Goal: Task Accomplishment & Management: Manage account settings

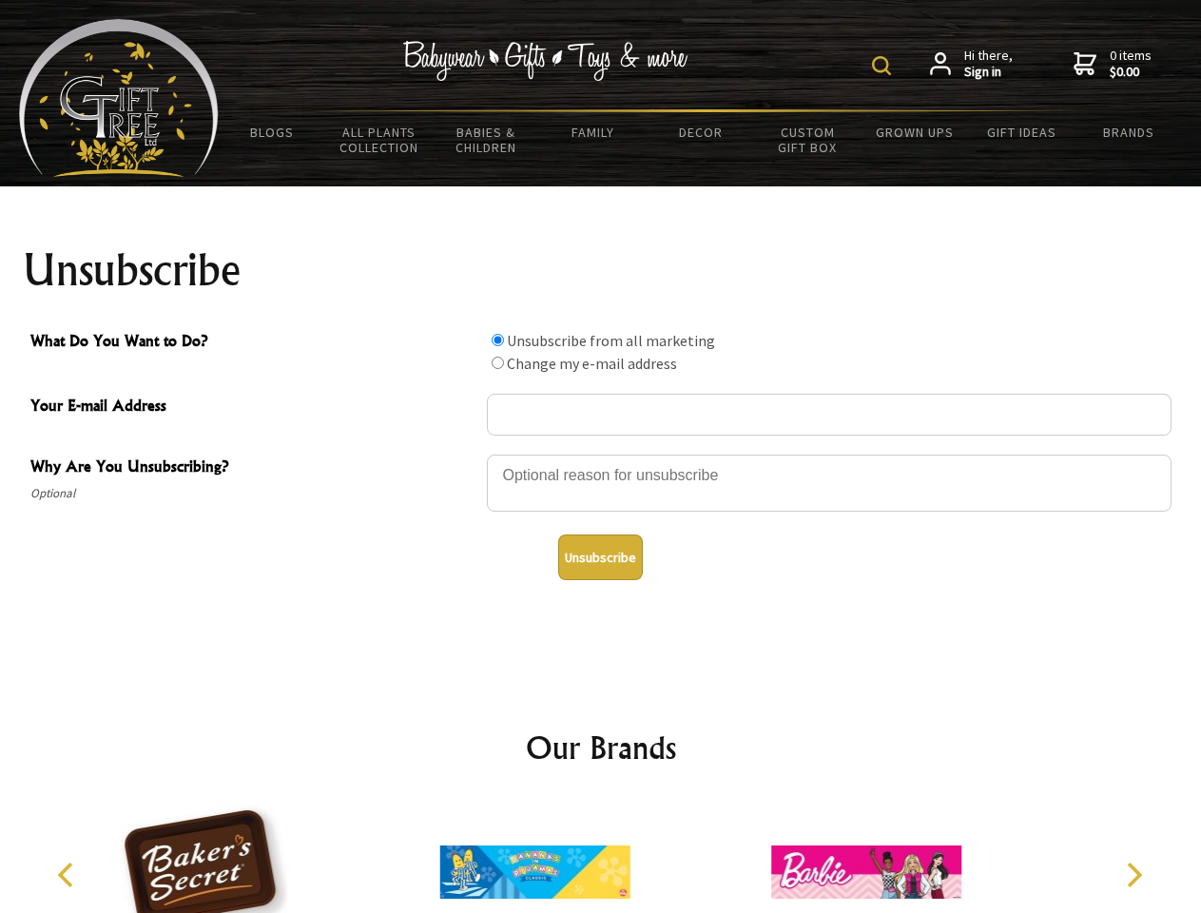
click at [885, 66] on img at bounding box center [881, 65] width 19 height 19
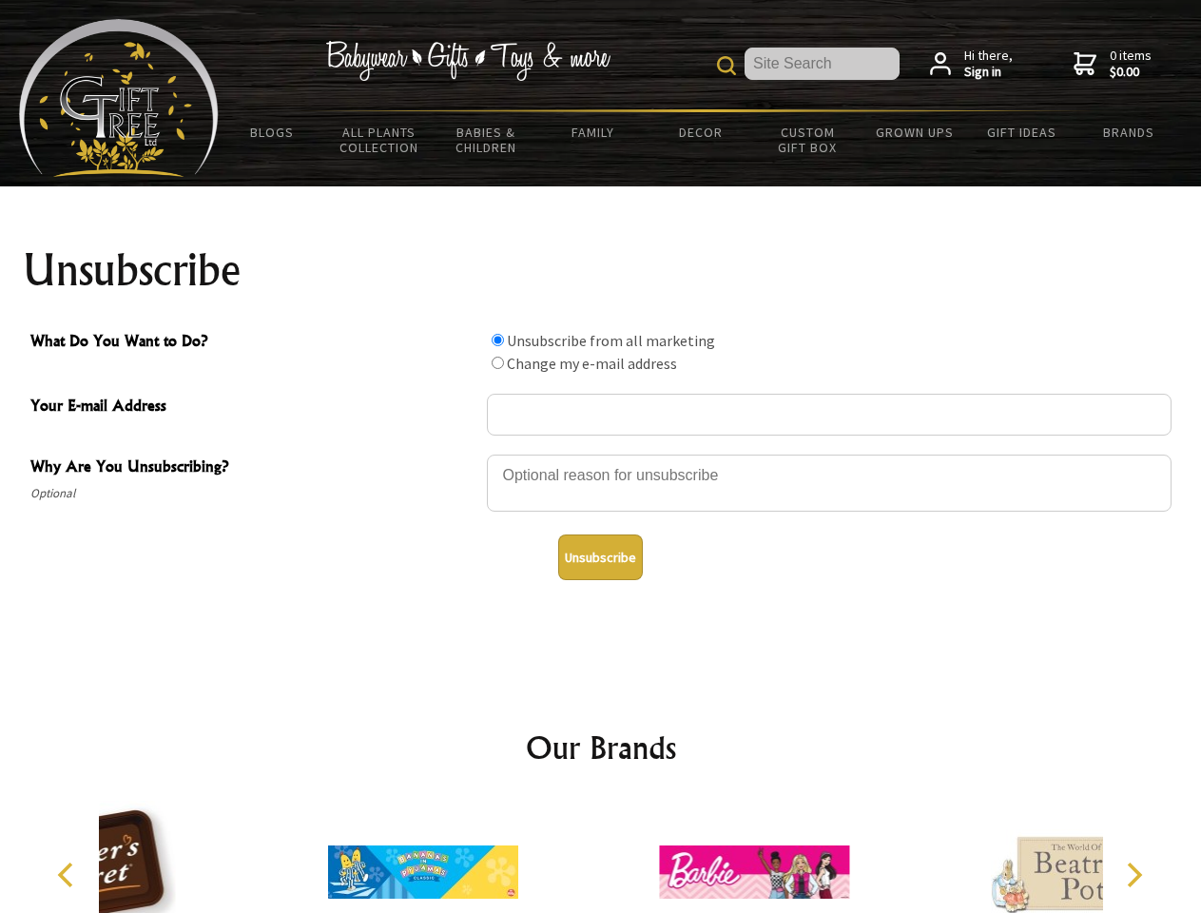
click at [601, 454] on div at bounding box center [829, 486] width 685 height 67
click at [497, 340] on input "What Do You Want to Do?" at bounding box center [498, 340] width 12 height 12
click at [497, 362] on input "What Do You Want to Do?" at bounding box center [498, 363] width 12 height 12
radio input "true"
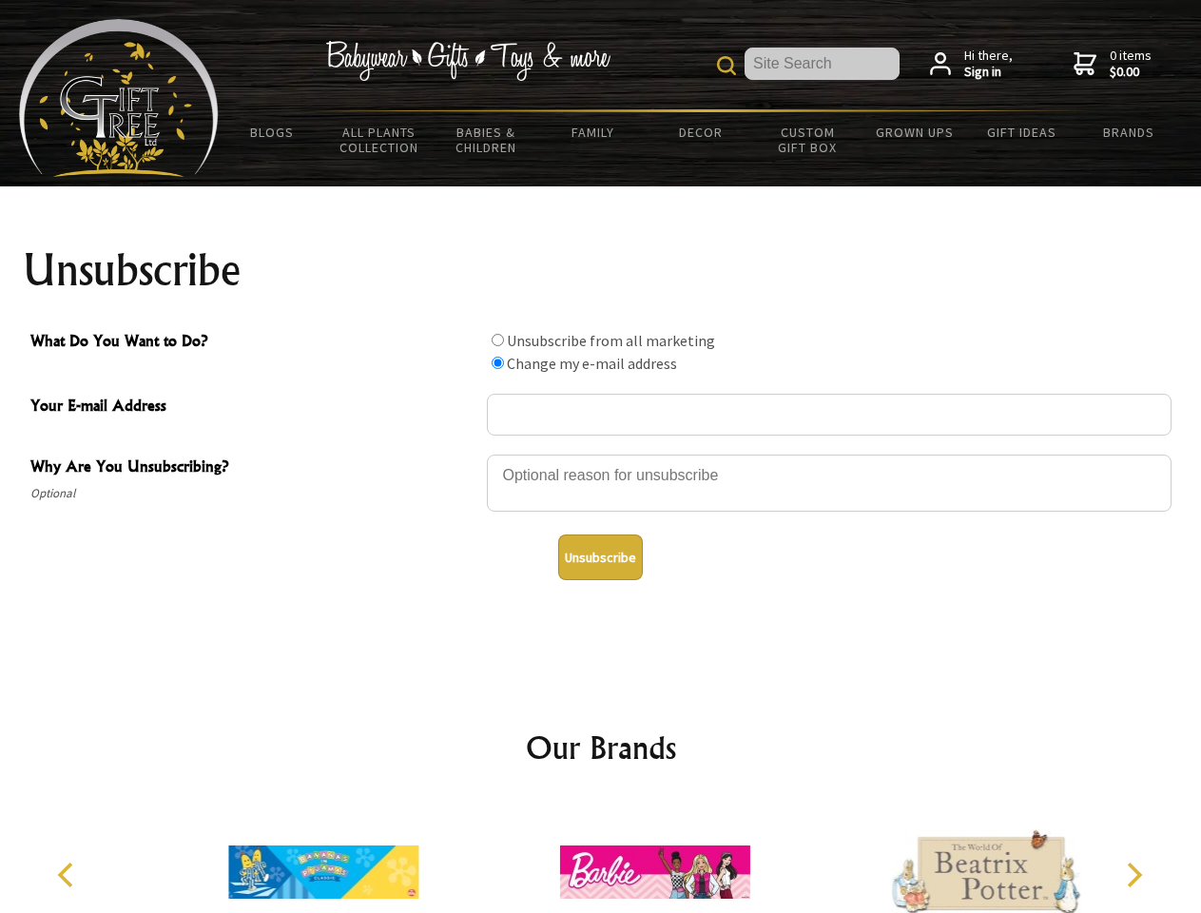
click at [600, 557] on button "Unsubscribe" at bounding box center [600, 558] width 85 height 46
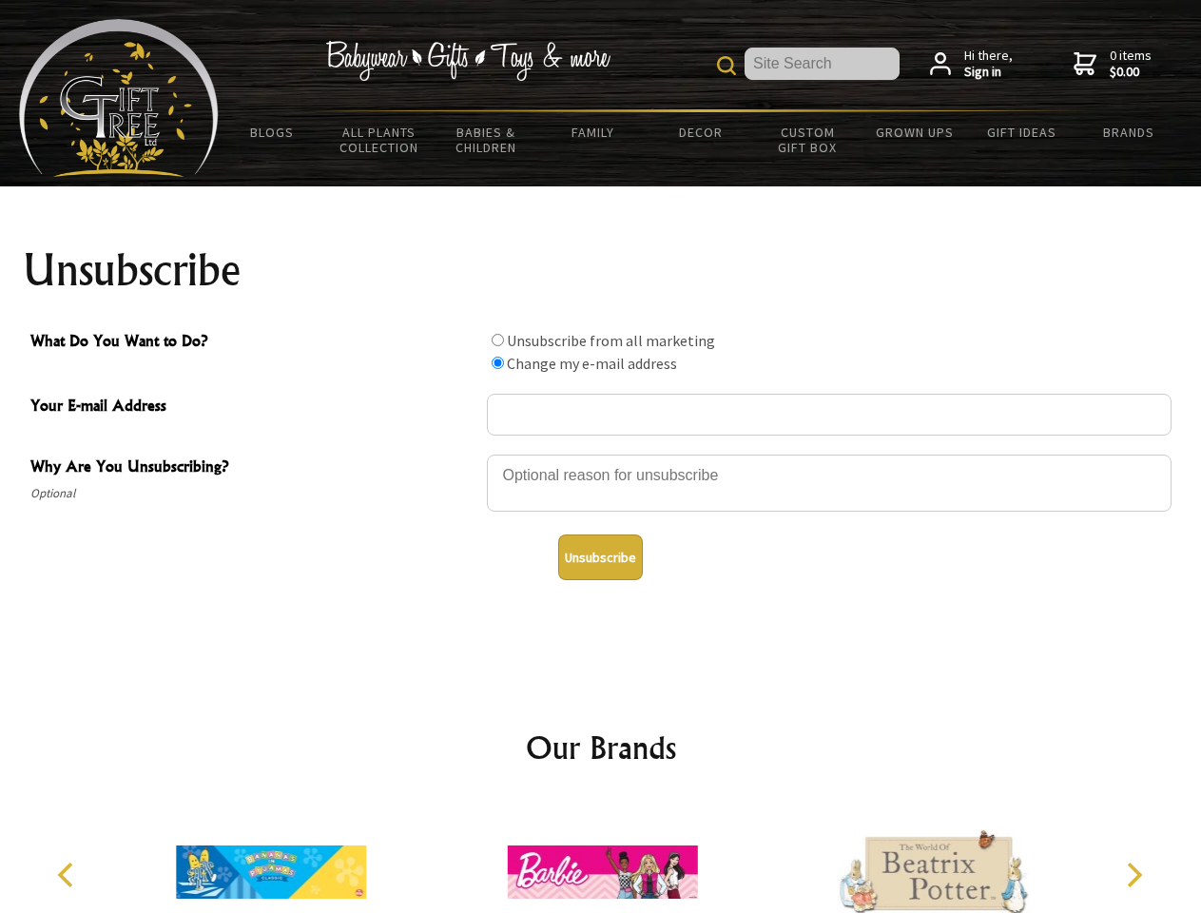
click at [68, 875] on icon "Previous" at bounding box center [67, 875] width 25 height 25
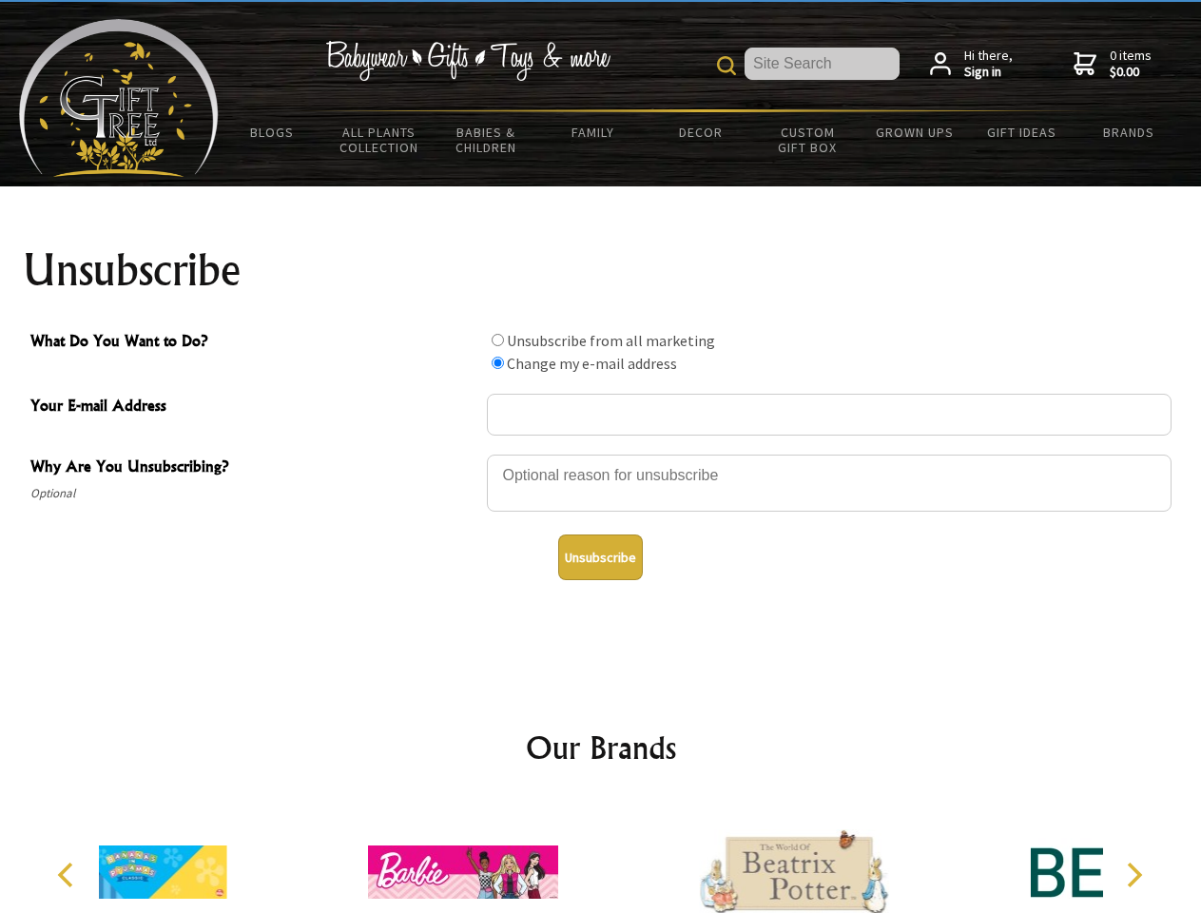
click at [1134, 875] on icon "Next" at bounding box center [1133, 875] width 25 height 25
